Goal: Transaction & Acquisition: Purchase product/service

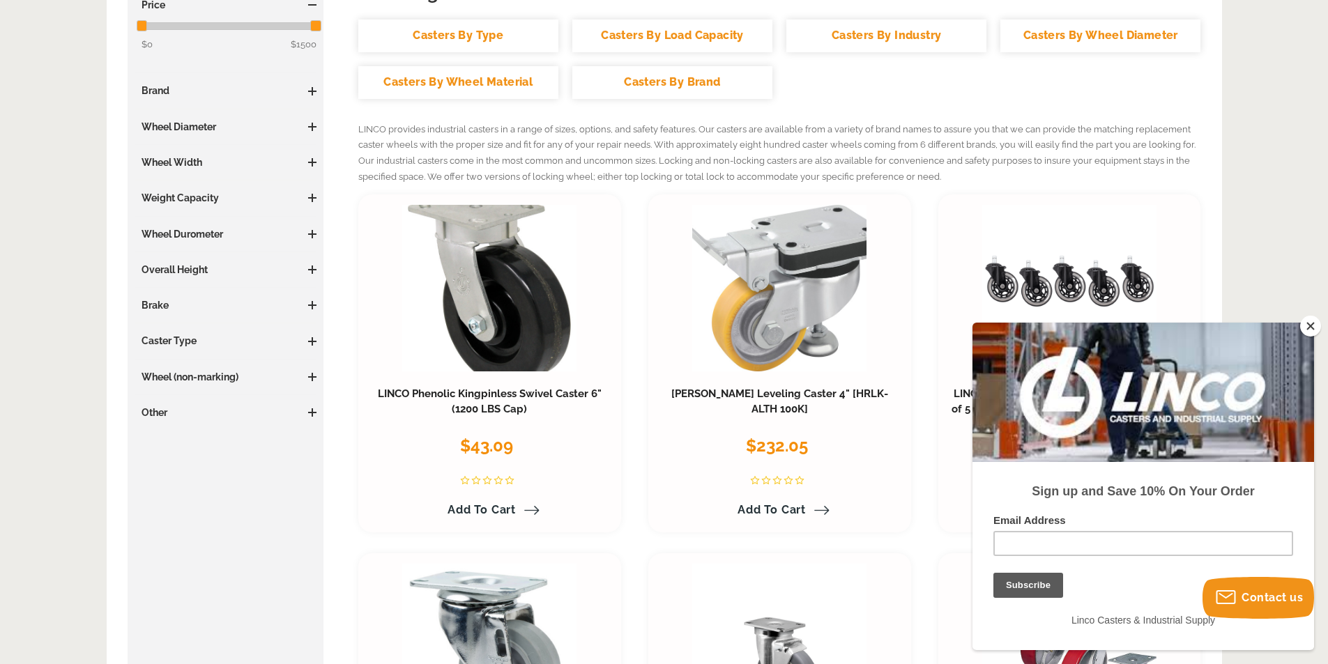
click at [1309, 328] on button "Close" at bounding box center [1310, 326] width 21 height 21
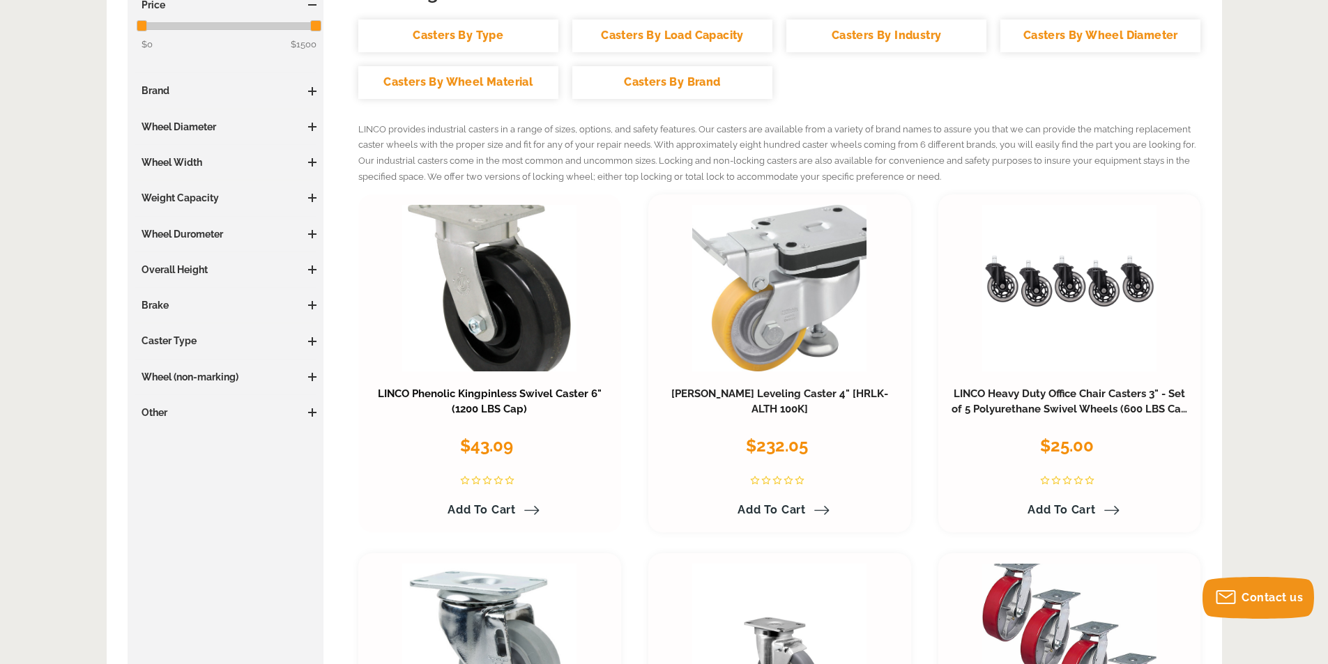
click at [509, 392] on link "LINCO Phenolic Kingpinless Swivel Caster 6" (1200 LBS Cap)" at bounding box center [490, 402] width 224 height 28
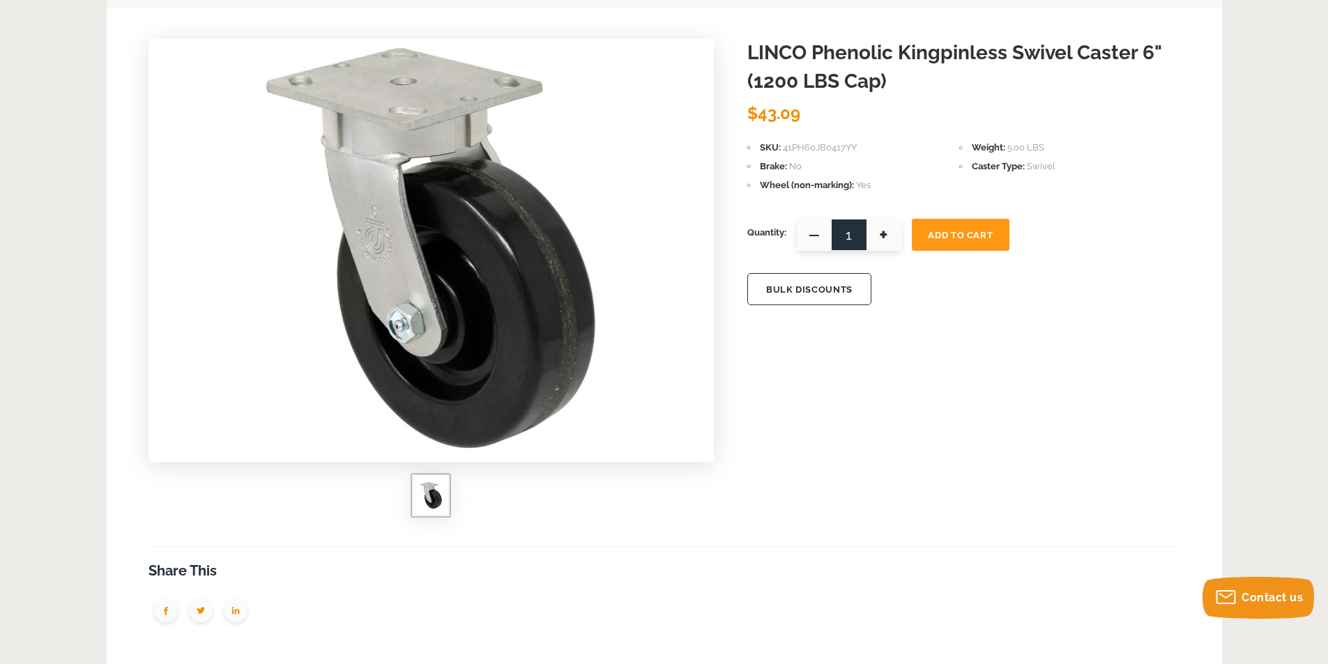
scroll to position [70, 0]
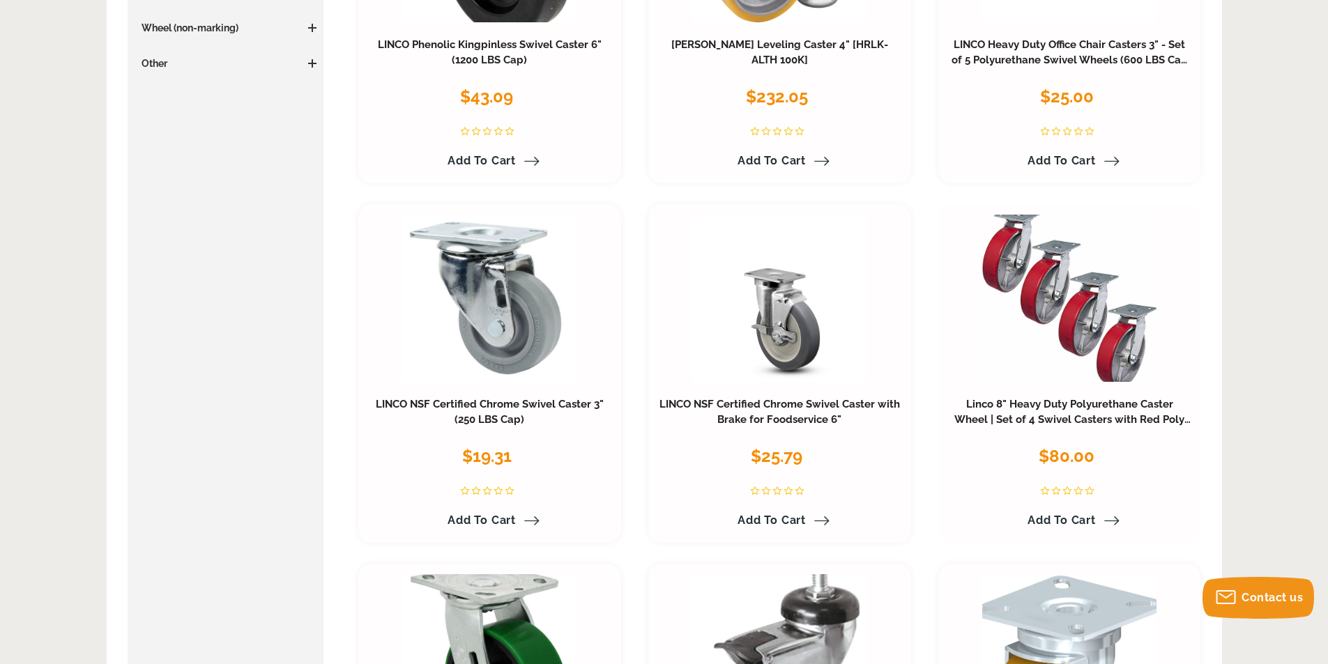
scroll to position [697, 0]
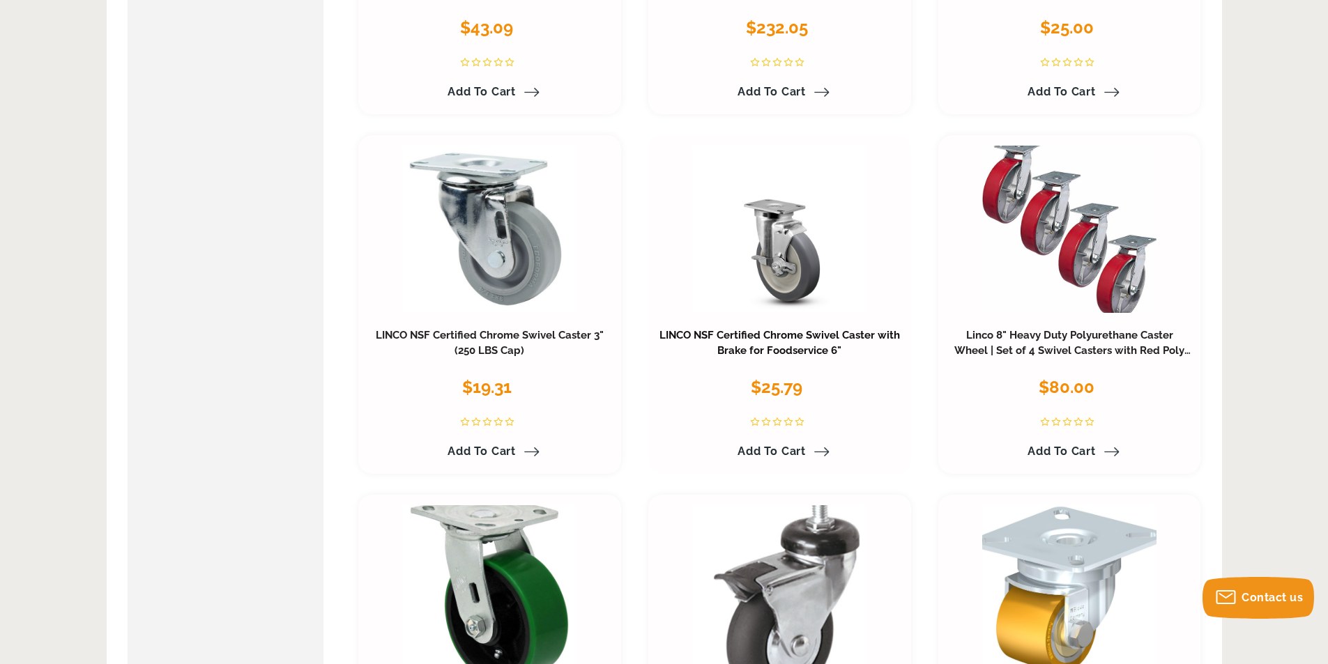
click at [773, 351] on link "LINCO NSF Certified Chrome Swivel Caster with Brake for Foodservice 6"" at bounding box center [779, 343] width 240 height 28
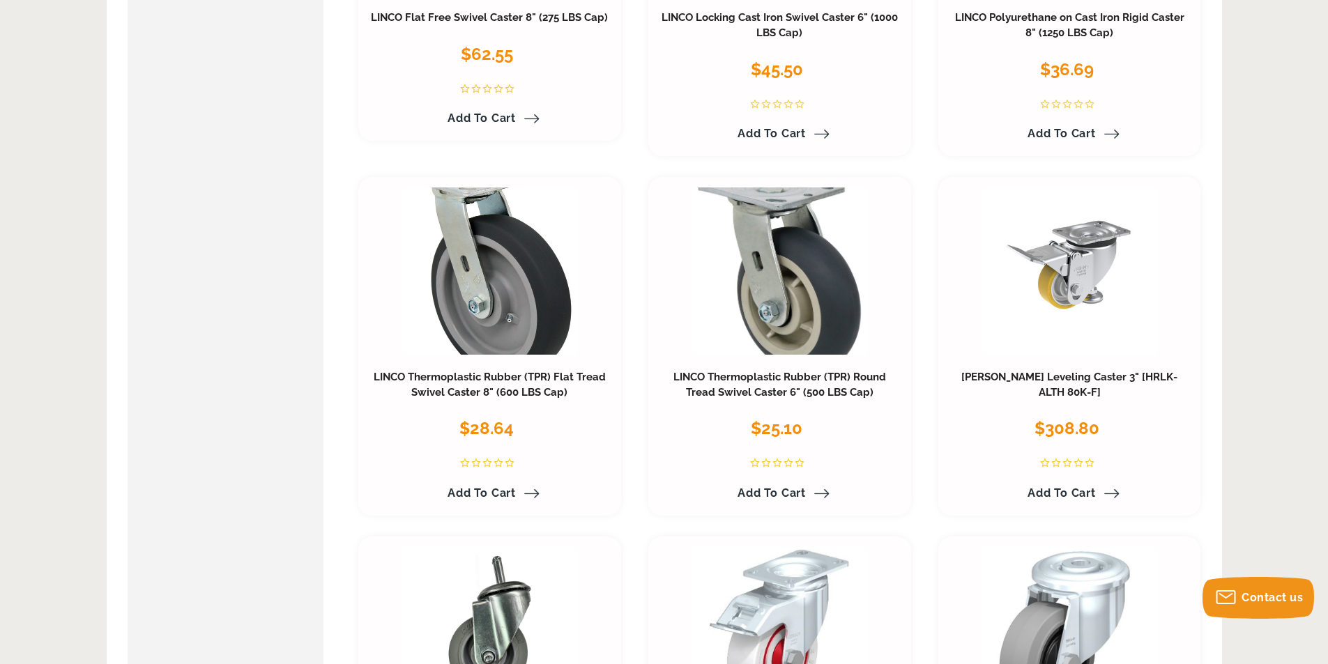
scroll to position [5721, 0]
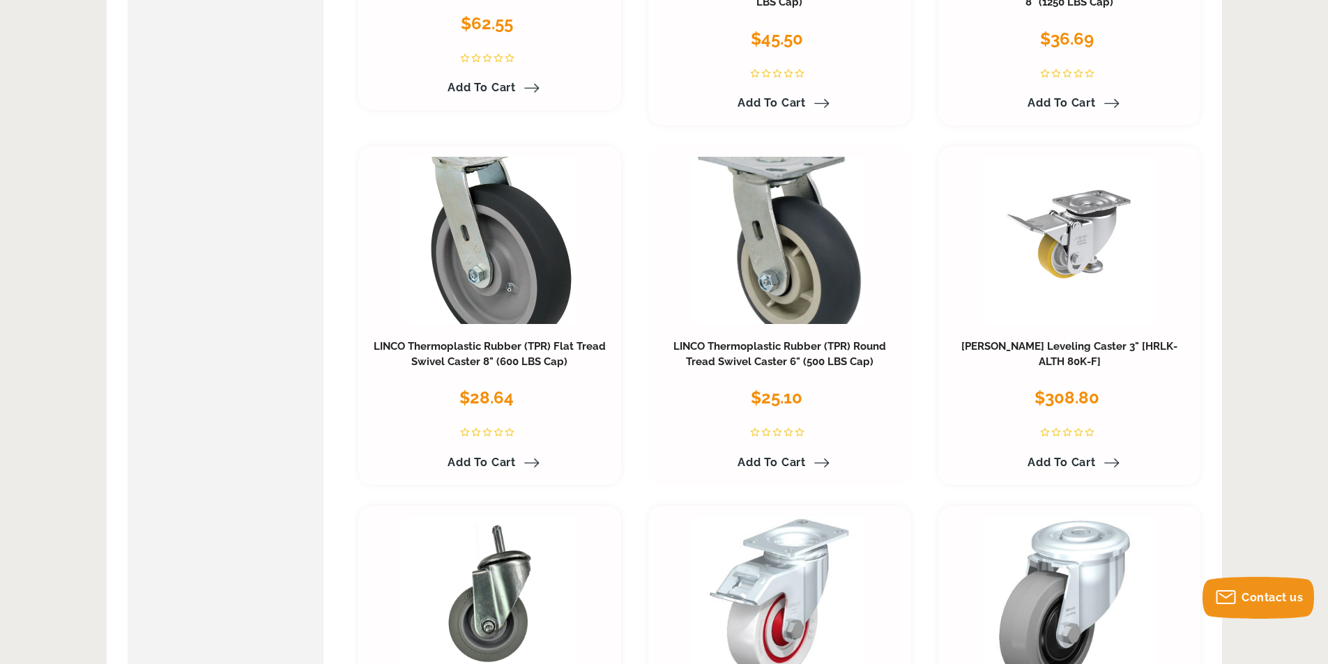
click at [795, 354] on h3 "LINCO Thermoplastic Rubber (TPR) Round Tread Swivel Caster 6" (500 LBS Cap)" at bounding box center [780, 354] width 242 height 31
click at [774, 353] on h3 "LINCO Thermoplastic Rubber (TPR) Round Tread Swivel Caster 6" (500 LBS Cap)" at bounding box center [780, 354] width 242 height 31
click at [765, 360] on link "LINCO Thermoplastic Rubber (TPR) Round Tread Swivel Caster 6" (500 LBS Cap)" at bounding box center [779, 354] width 213 height 28
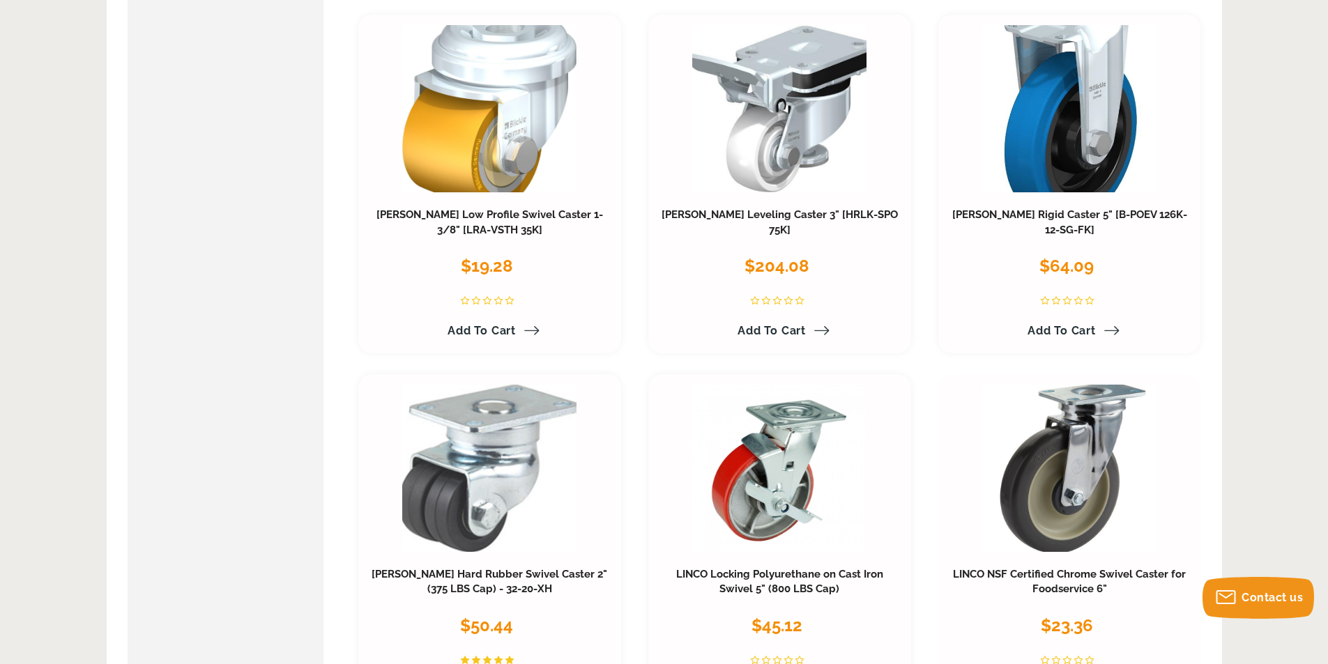
scroll to position [2724, 0]
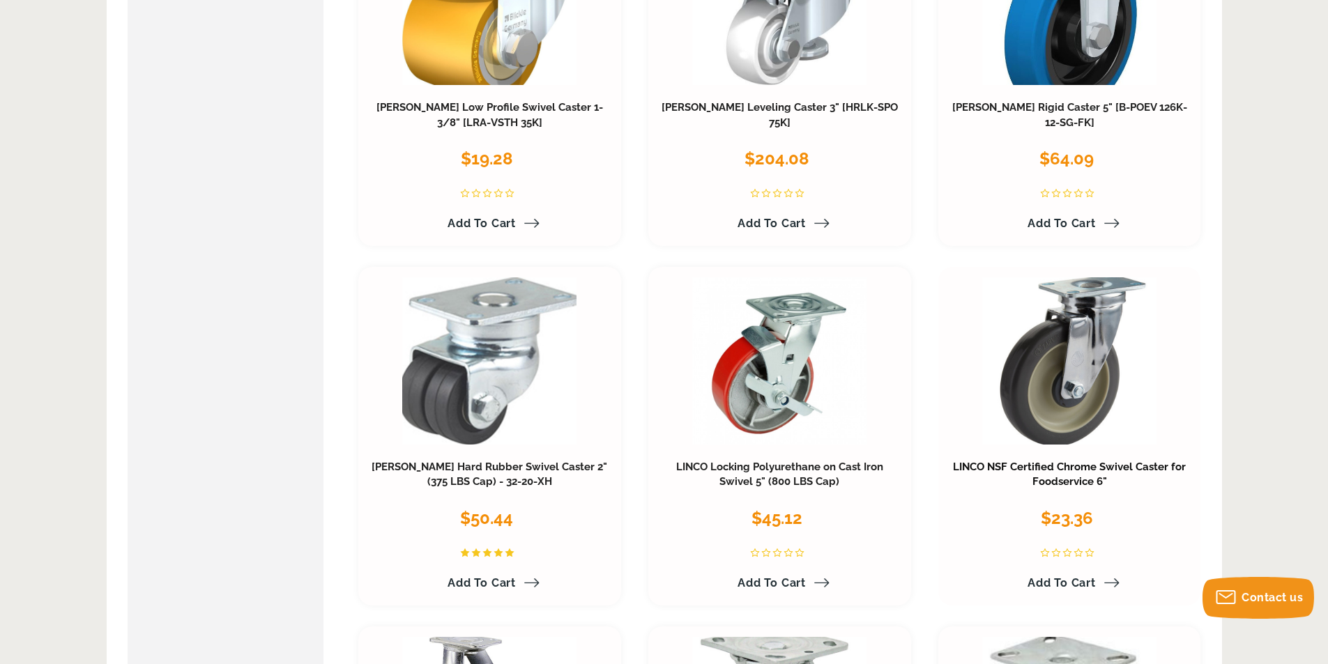
click at [1048, 482] on link "LINCO NSF Certified Chrome Swivel Caster for Foodservice 6"" at bounding box center [1069, 475] width 233 height 28
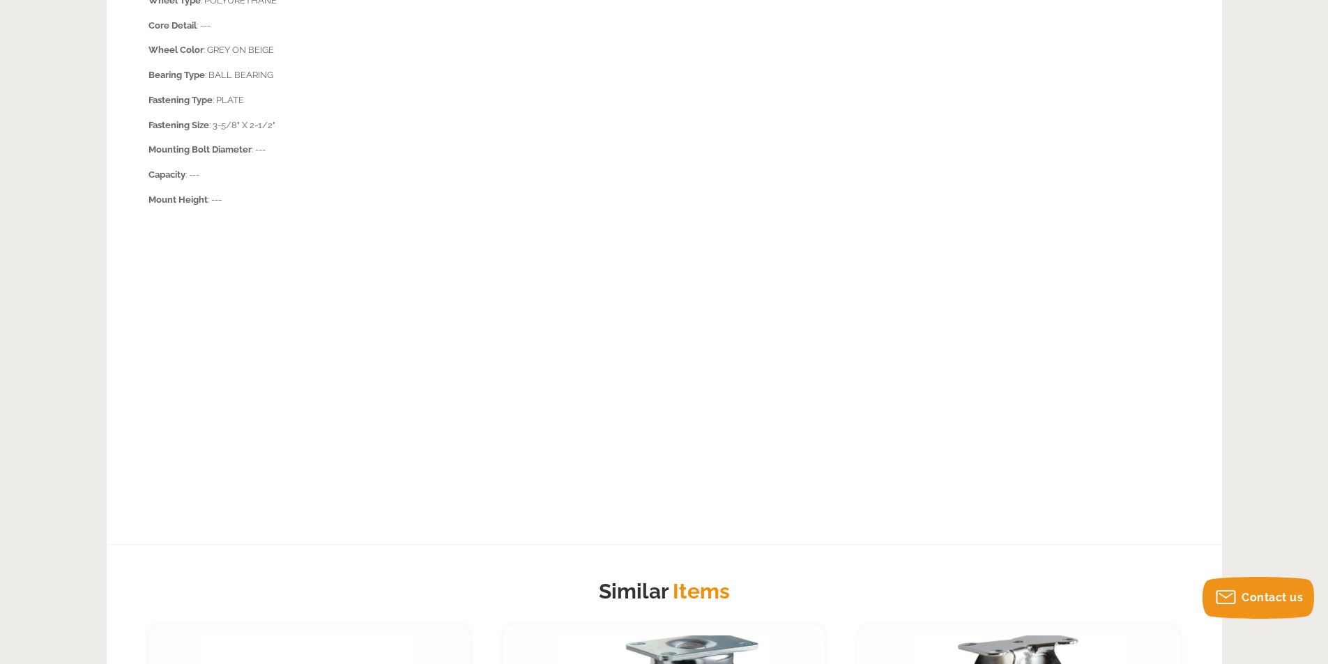
scroll to position [976, 0]
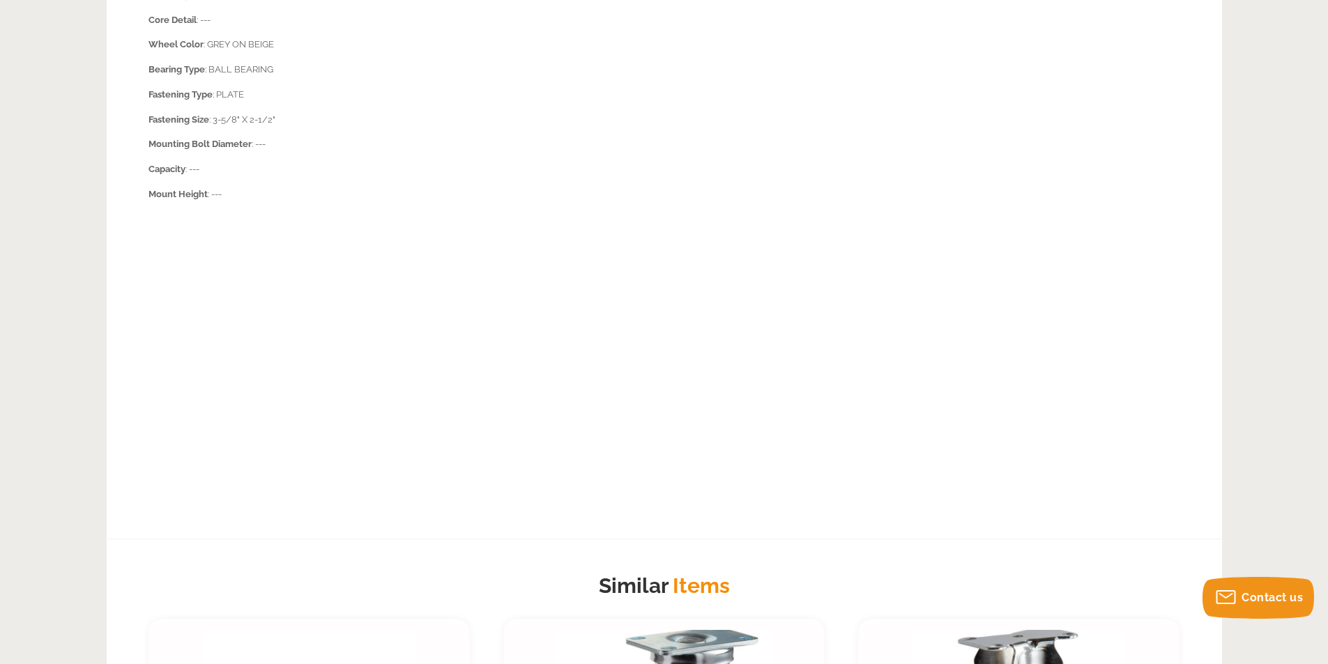
click at [172, 171] on strong "Capacity" at bounding box center [166, 169] width 37 height 10
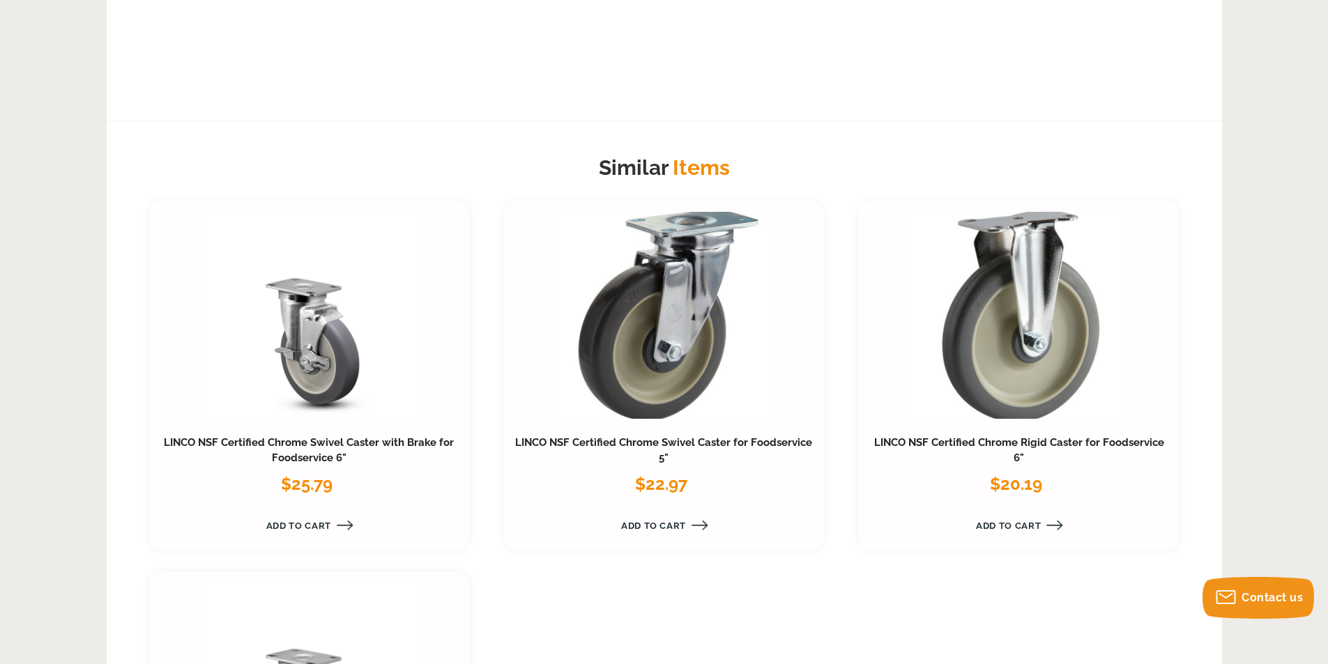
scroll to position [1743, 0]
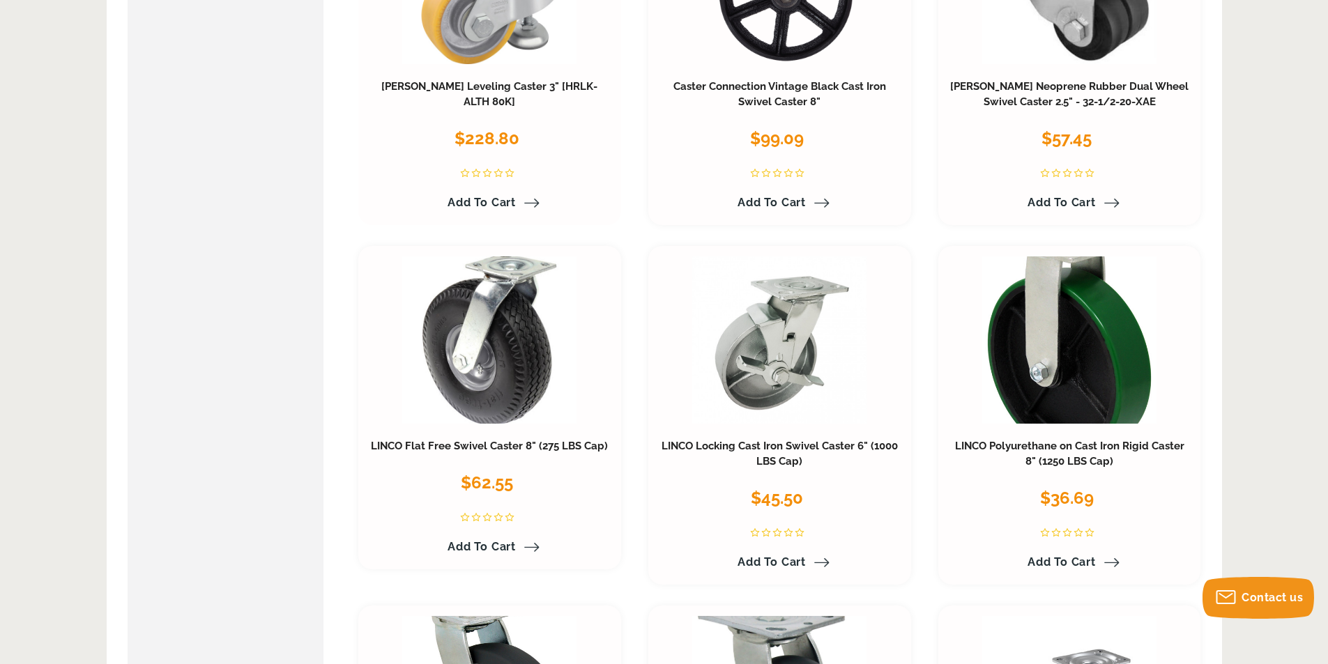
scroll to position [5582, 0]
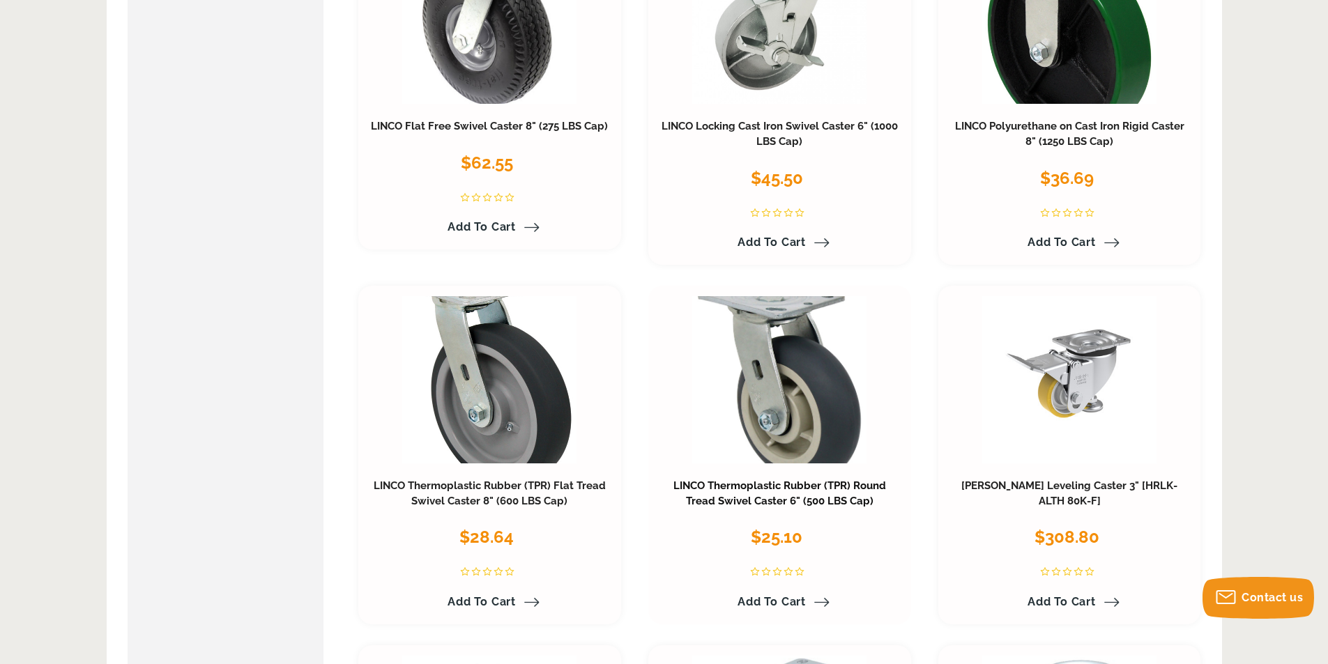
click at [825, 498] on link "LINCO Thermoplastic Rubber (TPR) Round Tread Swivel Caster 6" (500 LBS Cap)" at bounding box center [779, 494] width 213 height 28
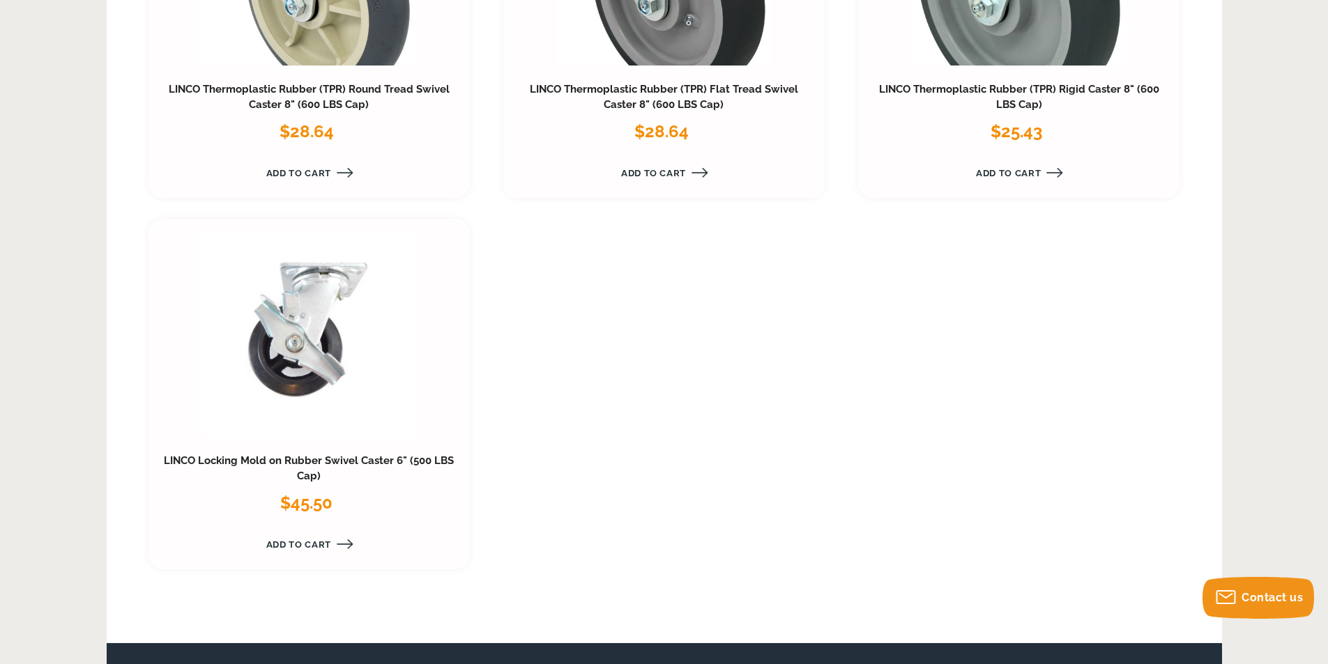
scroll to position [1394, 0]
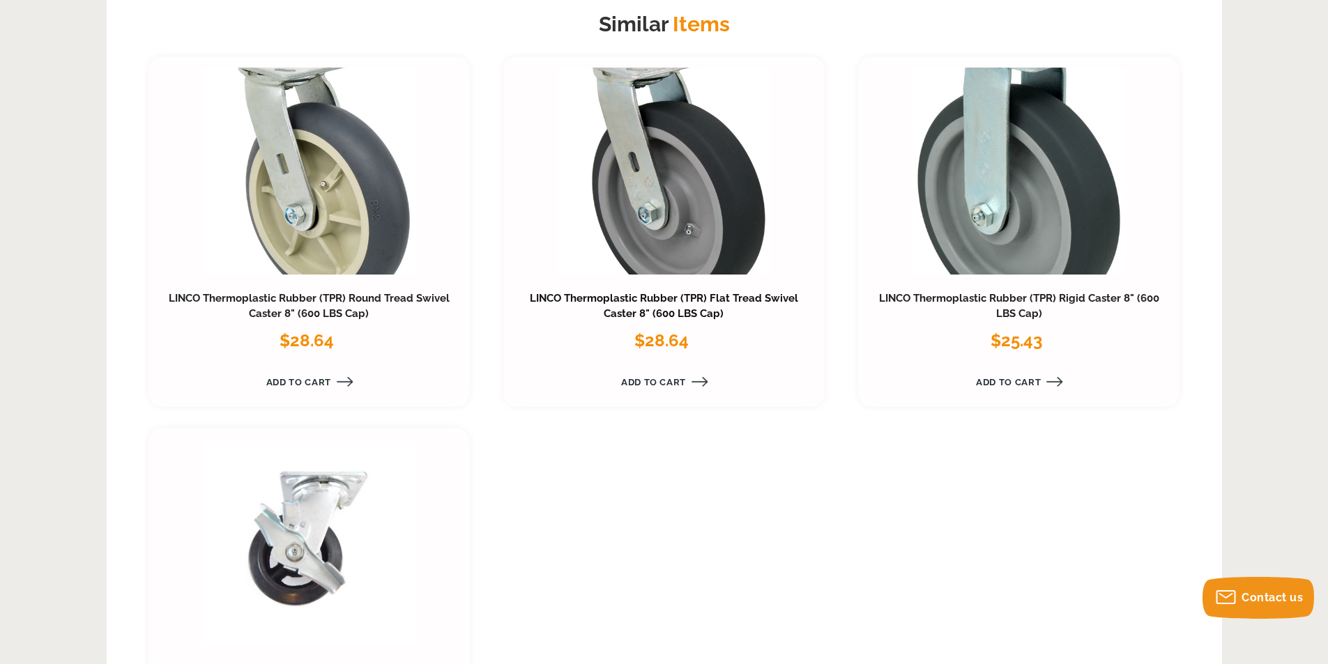
click at [686, 303] on link "LINCO Thermoplastic Rubber (TPR) Flat Tread Swivel Caster 8" (600 LBS Cap)" at bounding box center [664, 306] width 268 height 28
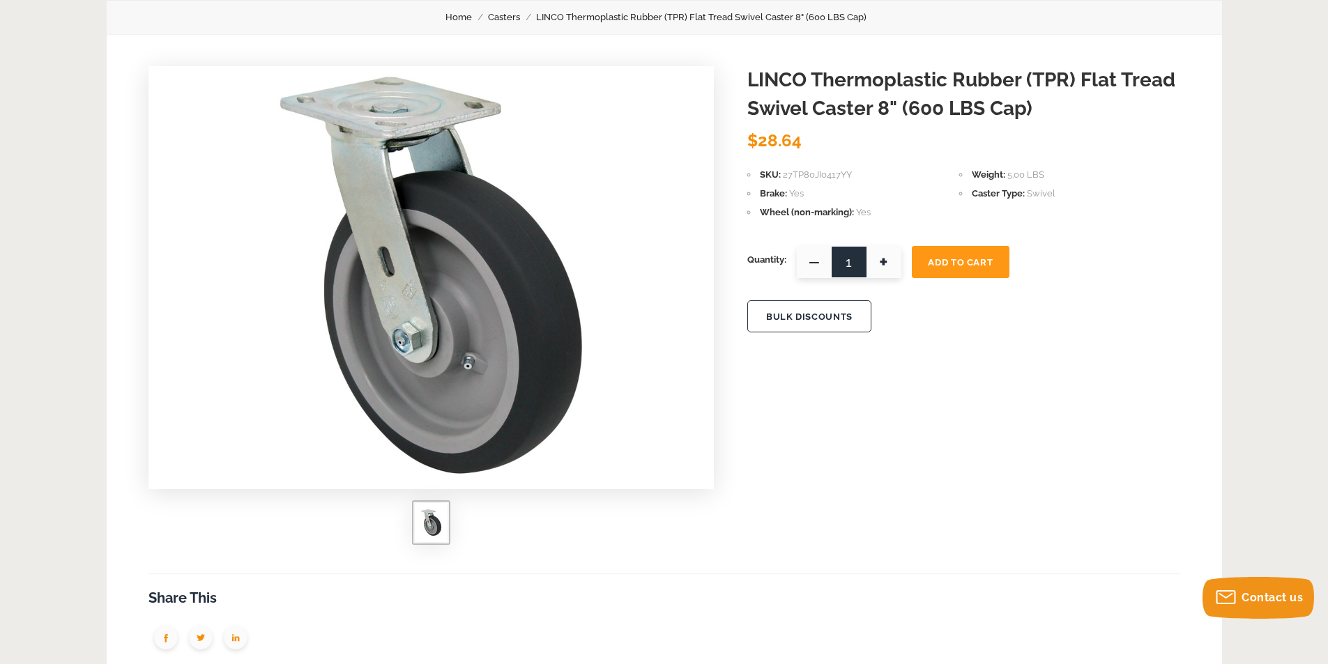
scroll to position [70, 0]
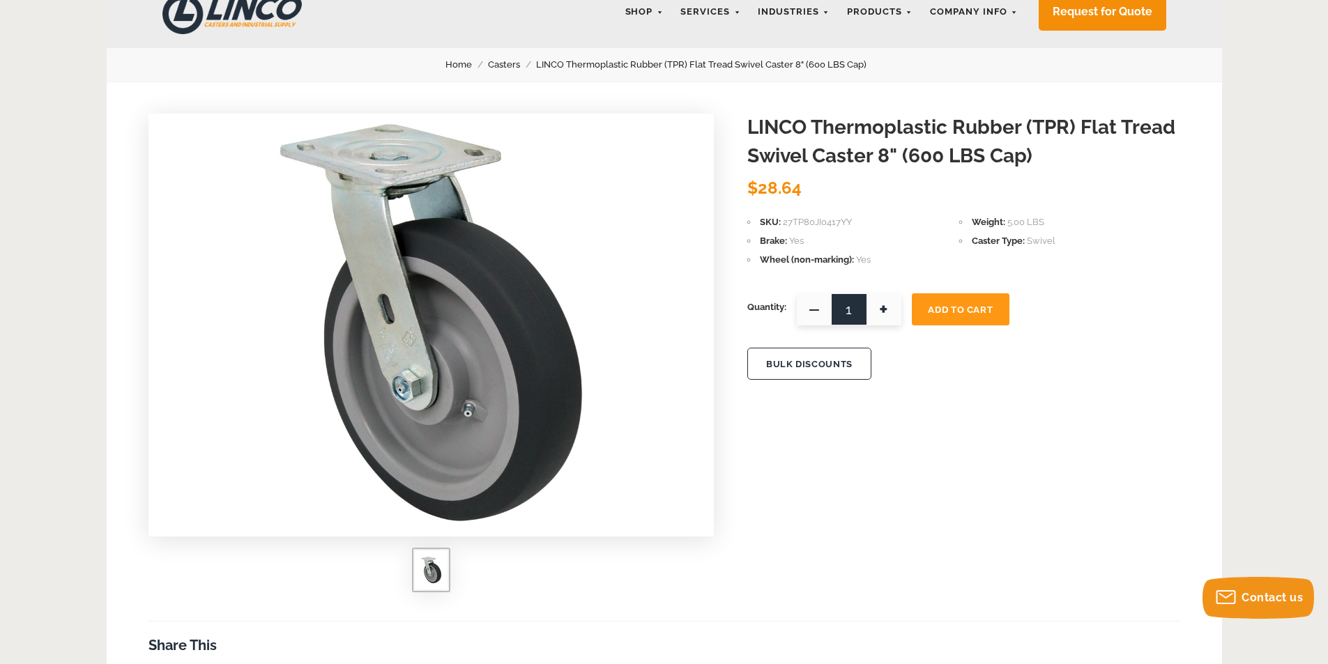
click at [885, 309] on span "+" at bounding box center [883, 309] width 35 height 32
click at [886, 309] on span "+" at bounding box center [883, 309] width 35 height 32
click at [887, 310] on span "+" at bounding box center [883, 309] width 35 height 32
type input "4"
click at [953, 309] on span "Add To Cart" at bounding box center [960, 310] width 65 height 10
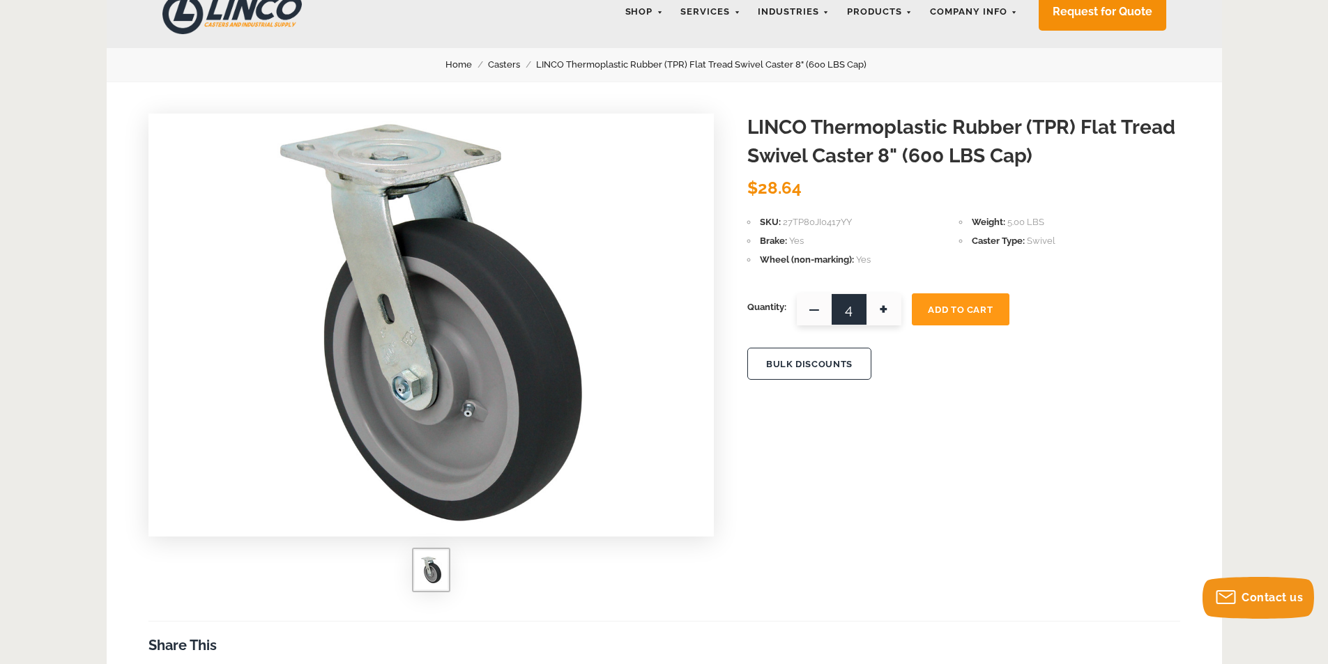
scroll to position [0, 0]
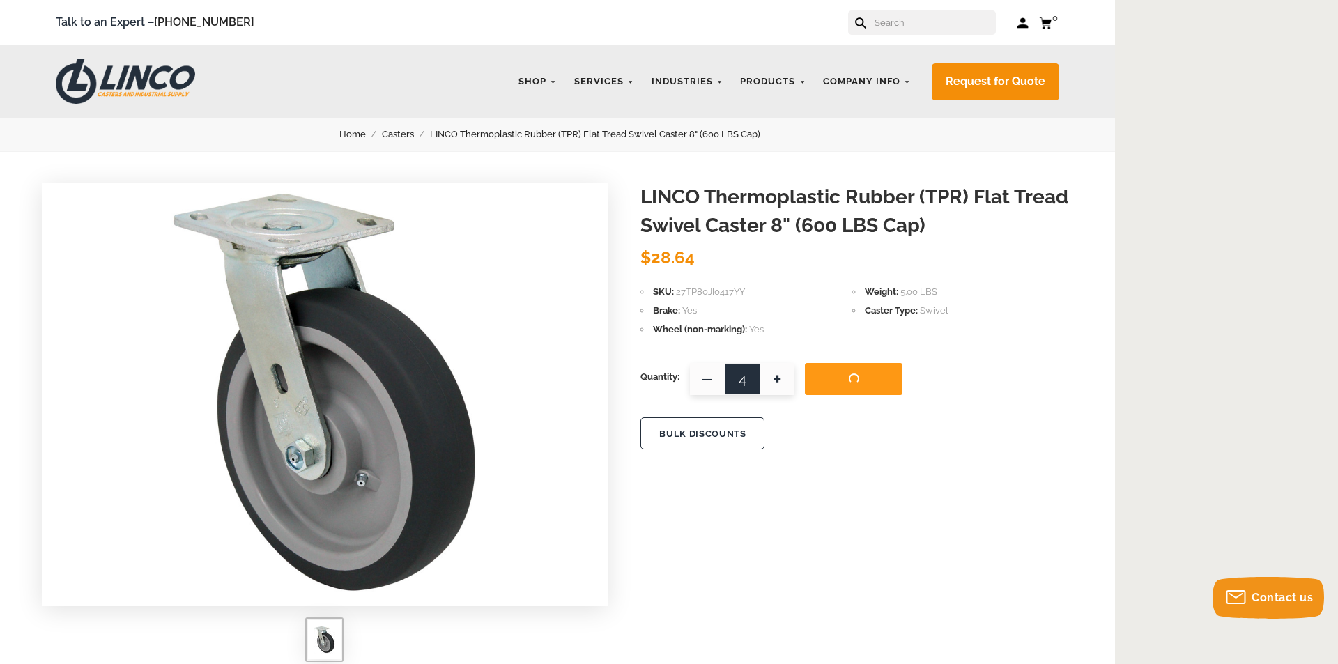
click at [1051, 24] on link "Cart 0" at bounding box center [1049, 22] width 20 height 17
